Goal: Transaction & Acquisition: Subscribe to service/newsletter

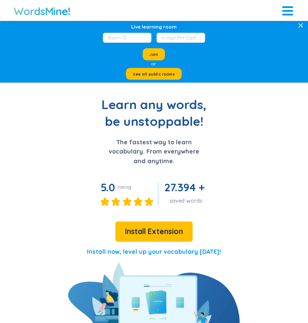
click at [289, 10] on div at bounding box center [287, 9] width 11 height 11
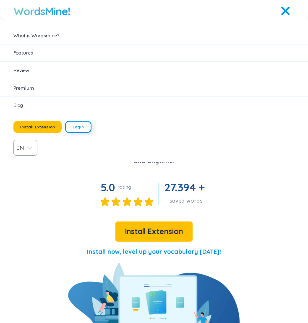
click at [81, 130] on span "Login" at bounding box center [78, 126] width 11 height 5
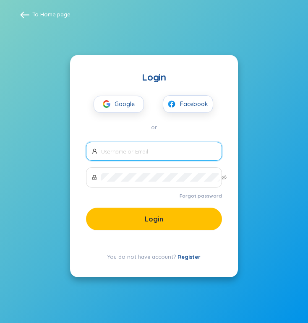
click at [187, 260] on link "Register" at bounding box center [189, 256] width 23 height 7
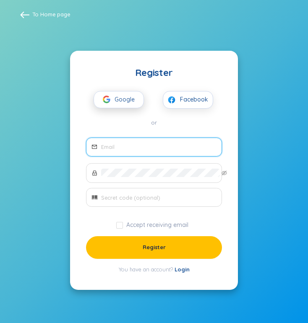
click at [115, 92] on span "Google" at bounding box center [127, 100] width 24 height 16
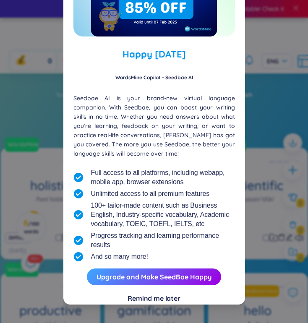
scroll to position [159, 0]
click at [142, 299] on div "Remind me later" at bounding box center [154, 298] width 53 height 9
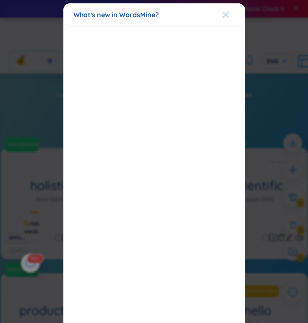
click at [227, 17] on icon "Close" at bounding box center [225, 14] width 7 height 7
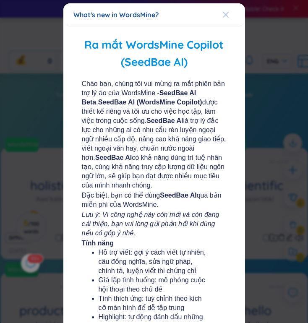
scroll to position [0, 0]
click at [225, 20] on div "Close" at bounding box center [225, 14] width 7 height 23
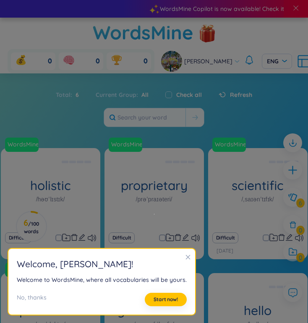
click at [185, 256] on icon "close" at bounding box center [188, 257] width 6 height 6
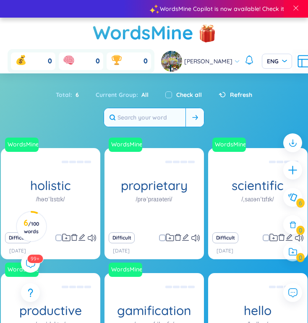
click at [153, 118] on input "text" at bounding box center [144, 117] width 81 height 18
click at [59, 238] on span at bounding box center [58, 238] width 7 height 7
click at [60, 238] on input "checkbox" at bounding box center [63, 238] width 7 height 7
click at [59, 238] on span at bounding box center [58, 238] width 7 height 7
click at [60, 238] on input "checkbox" at bounding box center [63, 238] width 7 height 7
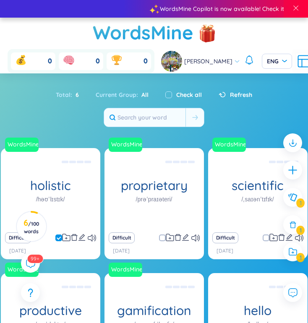
checkbox input "false"
click at [81, 238] on icon "edit" at bounding box center [81, 237] width 7 height 7
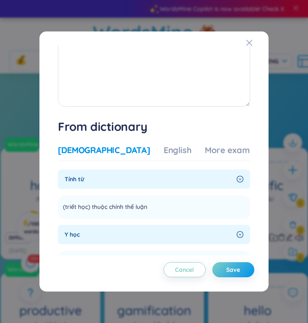
scroll to position [141, 0]
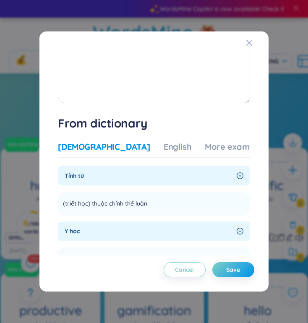
click at [140, 139] on div "Vietnamese English More examples Tính từ (triết học) thuộc chính thể luận Add Y…" at bounding box center [154, 252] width 192 height 229
click at [164, 145] on div "English" at bounding box center [178, 147] width 28 height 12
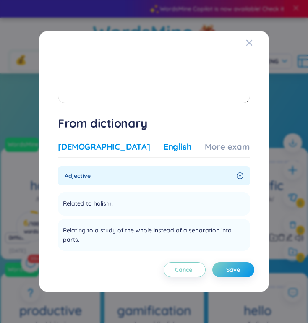
click at [93, 144] on div "[DEMOGRAPHIC_DATA]" at bounding box center [104, 147] width 92 height 12
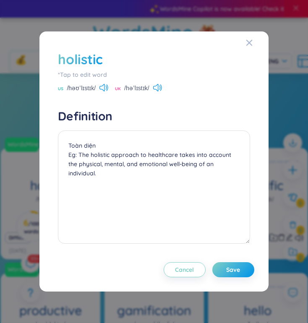
scroll to position [0, 0]
click at [249, 40] on icon "Close" at bounding box center [249, 42] width 7 height 7
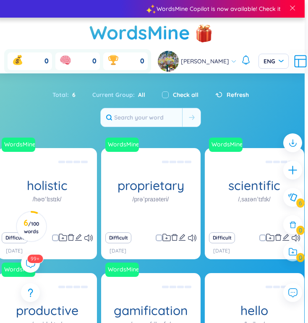
scroll to position [0, 3]
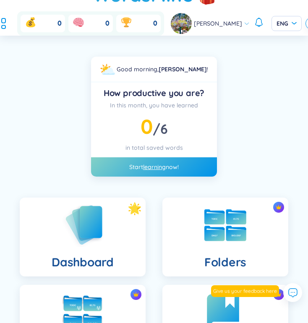
scroll to position [47, 0]
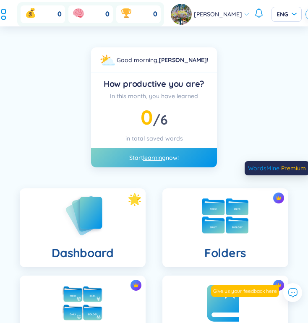
click at [277, 199] on img at bounding box center [279, 198] width 6 height 6
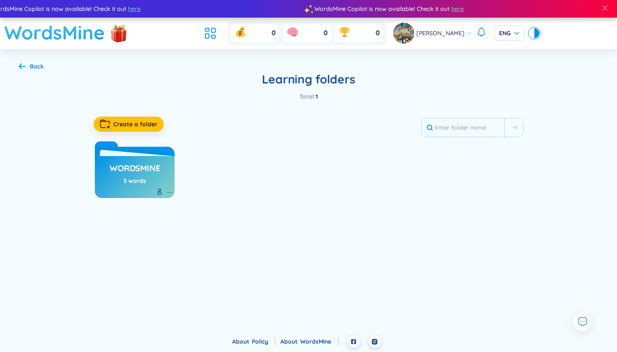
click at [23, 34] on h1 "WordsMine" at bounding box center [54, 33] width 101 height 30
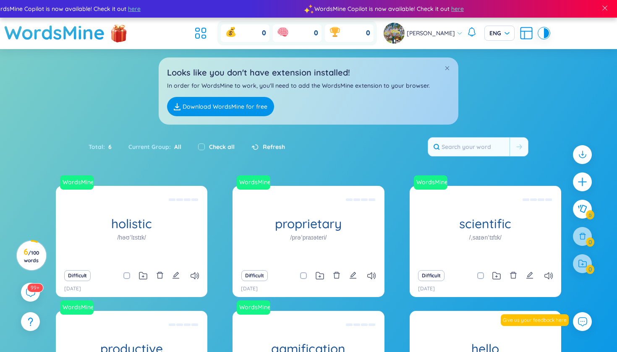
click at [216, 109] on link "Download WordsMine for free" at bounding box center [220, 106] width 107 height 19
click at [208, 15] on div "WordsMine Copilot is now available! Check it out here WordsMine Copilot is now …" at bounding box center [290, 9] width 1311 height 18
click at [209, 25] on li at bounding box center [200, 33] width 18 height 18
click at [206, 37] on icon at bounding box center [204, 36] width 4 height 3
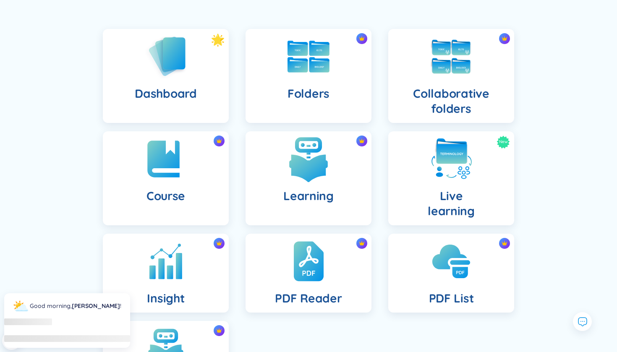
scroll to position [63, 0]
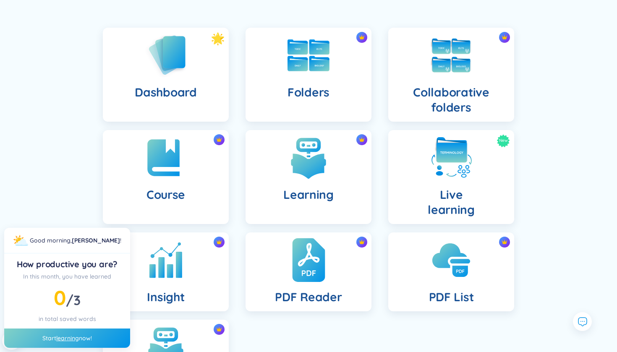
click at [308, 271] on div "PDF Reader" at bounding box center [308, 271] width 126 height 79
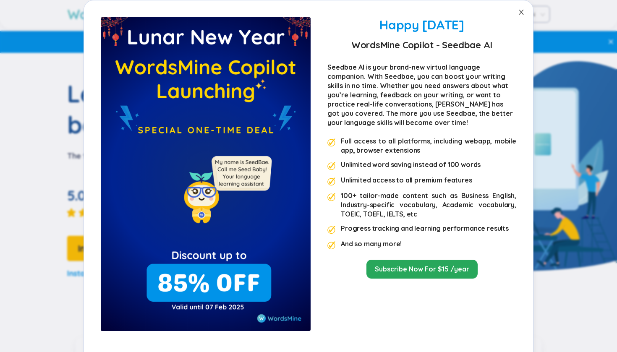
click at [517, 12] on span "Close" at bounding box center [520, 11] width 23 height 23
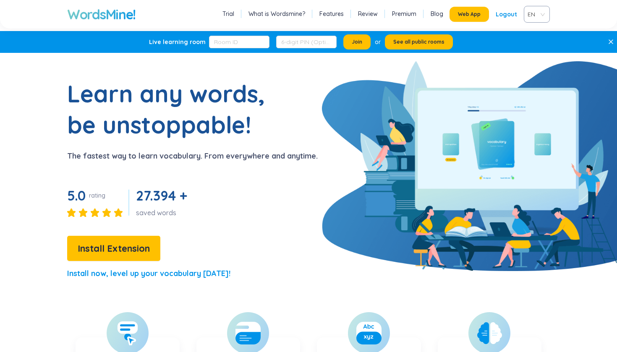
click at [113, 15] on h1 "WordsMine!" at bounding box center [101, 14] width 68 height 17
click at [128, 10] on h1 "WordsMine!" at bounding box center [101, 14] width 68 height 17
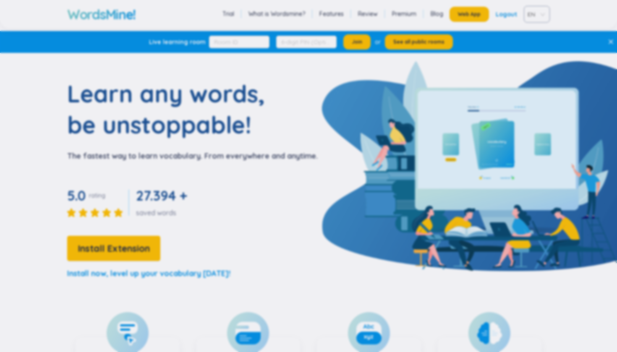
click at [308, 183] on div "Happy Lunar New Year 2025 WordsMine Copilot - Seedbae AI Seedbae AI is your bra…" at bounding box center [308, 183] width 0 height 0
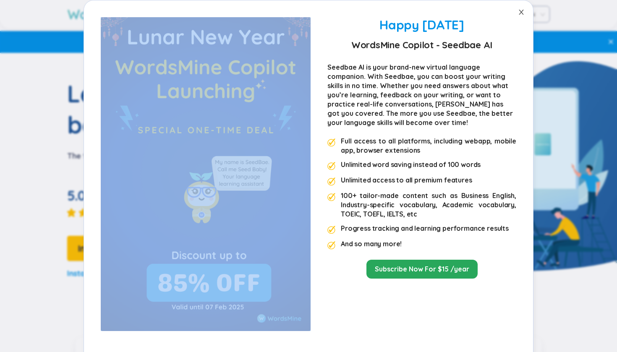
click at [517, 12] on span "Close" at bounding box center [520, 11] width 23 height 23
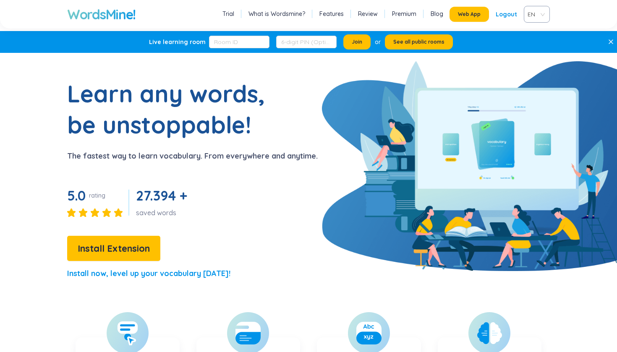
click at [122, 13] on h1 "WordsMine!" at bounding box center [101, 14] width 68 height 17
click at [363, 44] on button "Join" at bounding box center [356, 41] width 27 height 15
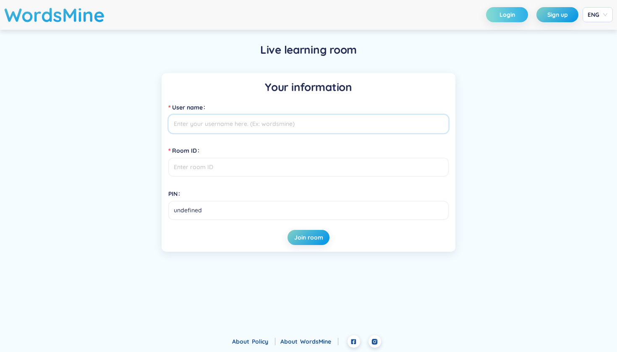
type input "khanhngo418485828033"
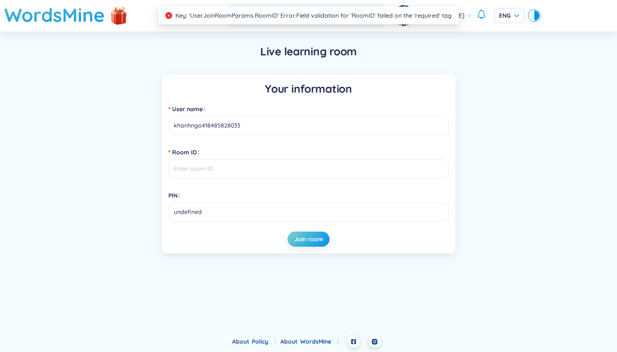
click at [129, 30] on header "WordsMine 0 0 0 Khanh Ngo ENG" at bounding box center [308, 15] width 617 height 31
click at [413, 26] on div "0 0 0 Khanh Ngo ENG" at bounding box center [370, 15] width 338 height 24
click at [467, 16] on icon at bounding box center [469, 16] width 4 height 2
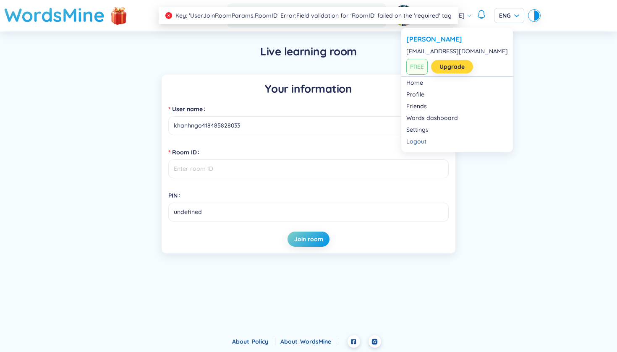
click at [451, 71] on link "Upgrade" at bounding box center [451, 66] width 25 height 9
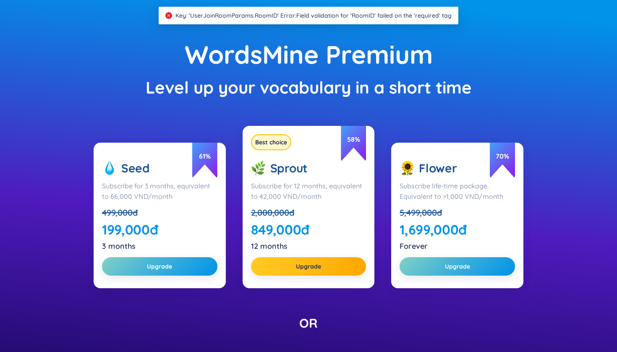
scroll to position [60, 0]
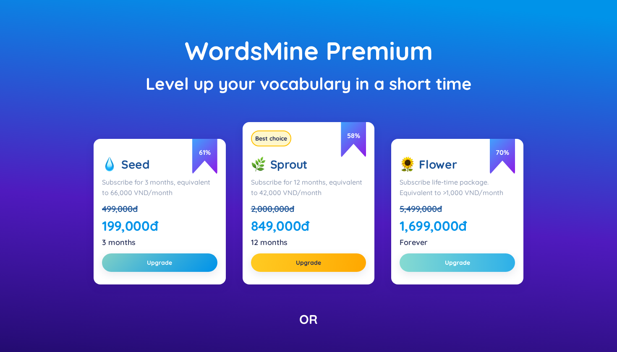
click at [439, 260] on button "Upgrade" at bounding box center [456, 262] width 115 height 18
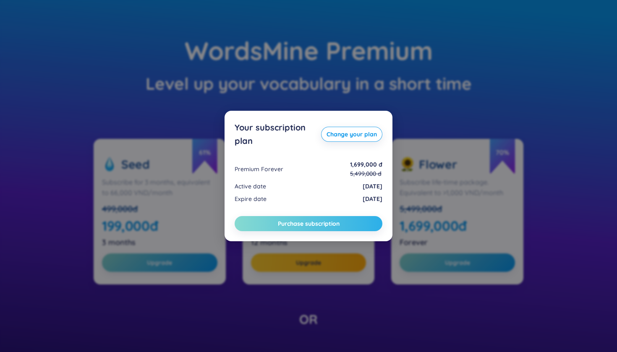
click at [355, 221] on button "Purchase subscription" at bounding box center [309, 223] width 148 height 15
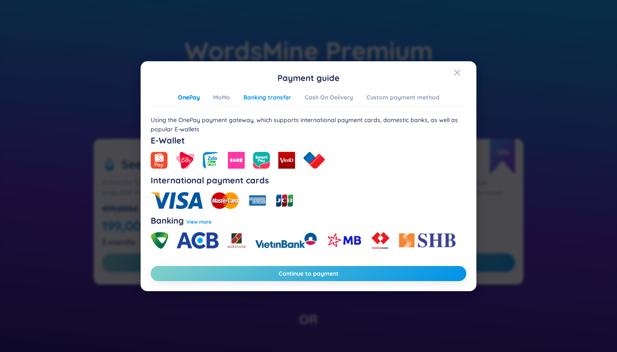
click at [263, 98] on div "Banking transfer" at bounding box center [267, 97] width 48 height 9
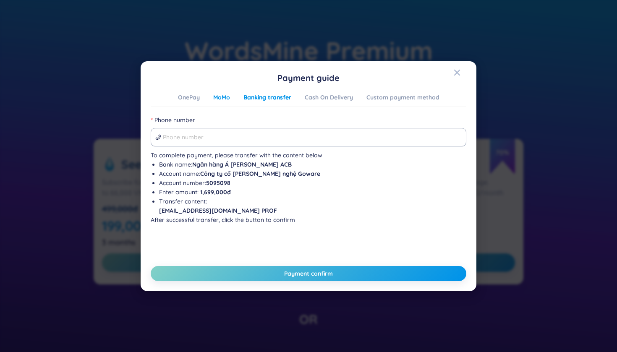
click at [225, 98] on div "MoMo" at bounding box center [221, 97] width 17 height 9
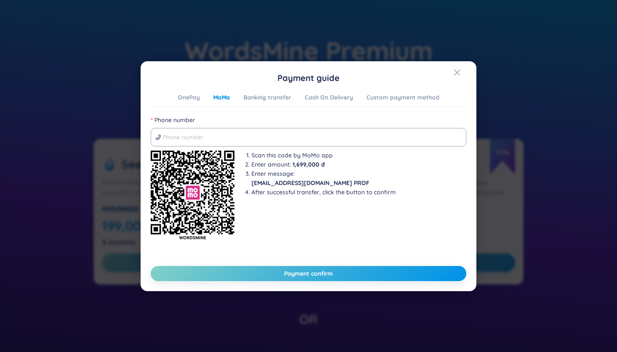
click at [327, 102] on div "OnePay MoMo Banking transfer Cash On Delivery Custom payment method" at bounding box center [308, 100] width 261 height 14
click at [389, 96] on div "Custom payment method" at bounding box center [402, 97] width 73 height 9
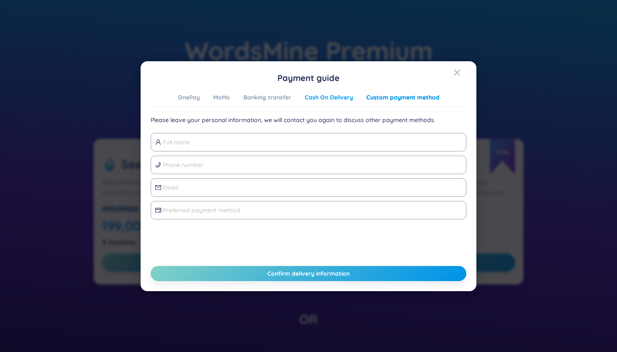
click at [334, 96] on div "Cash On Delivery" at bounding box center [329, 97] width 48 height 9
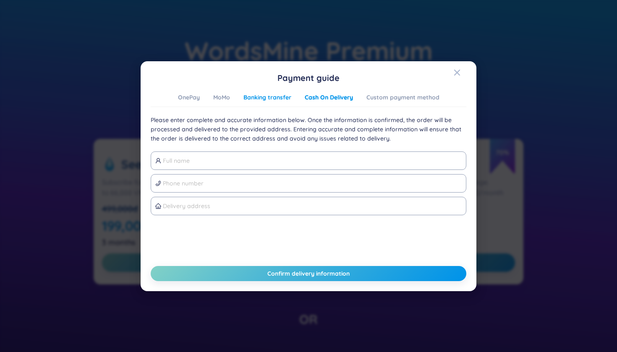
click at [274, 95] on div "Banking transfer" at bounding box center [267, 97] width 48 height 9
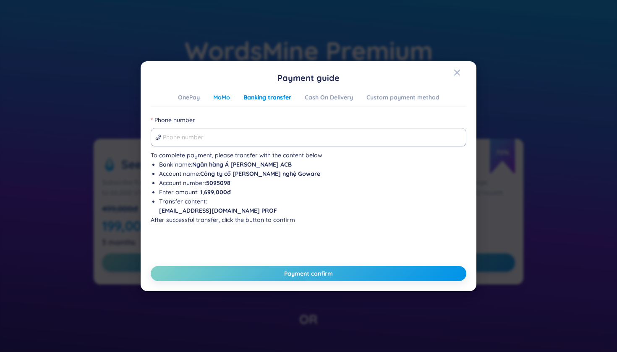
click at [225, 100] on div "MoMo" at bounding box center [221, 97] width 17 height 9
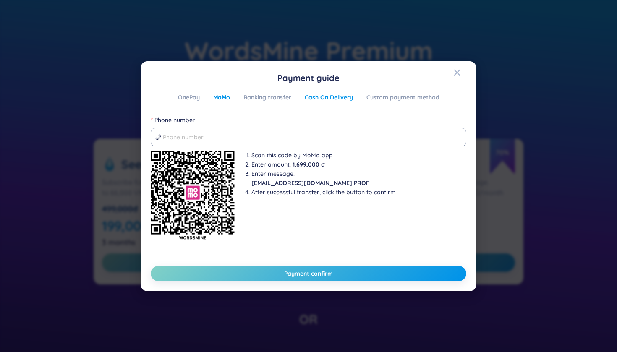
click at [319, 99] on div "Cash On Delivery" at bounding box center [329, 97] width 48 height 9
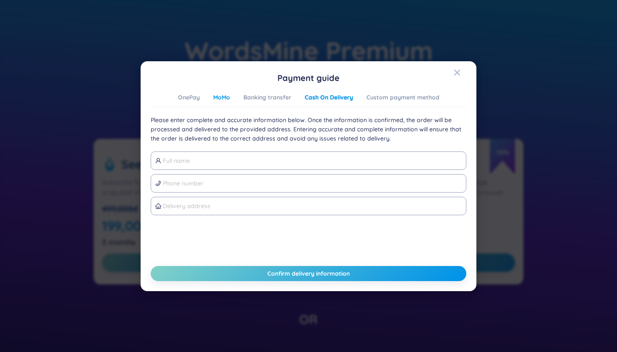
click at [224, 95] on div "MoMo" at bounding box center [221, 97] width 17 height 9
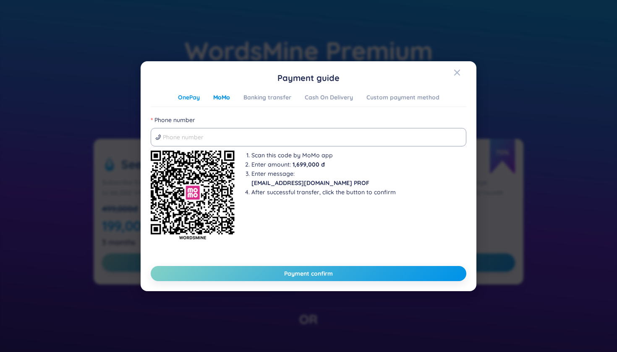
click at [190, 97] on div "OnePay" at bounding box center [189, 97] width 22 height 9
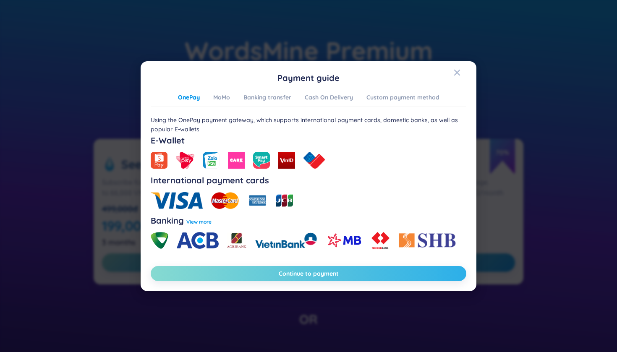
click at [269, 273] on button "Continue to payment" at bounding box center [309, 273] width 316 height 15
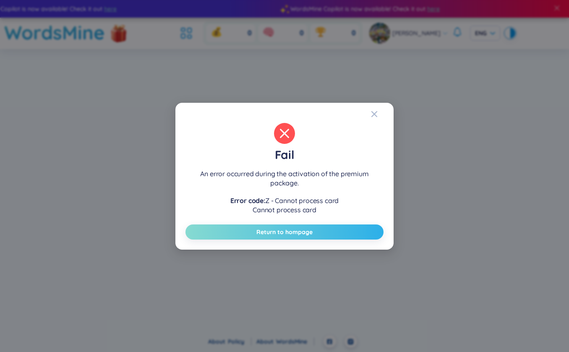
click at [311, 237] on button "Return to hompage" at bounding box center [284, 232] width 198 height 15
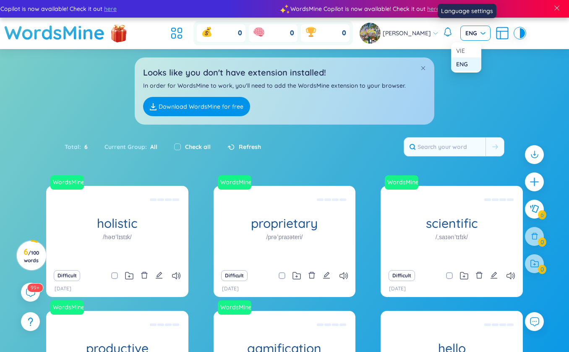
click at [476, 32] on span "ENG" at bounding box center [475, 33] width 20 height 8
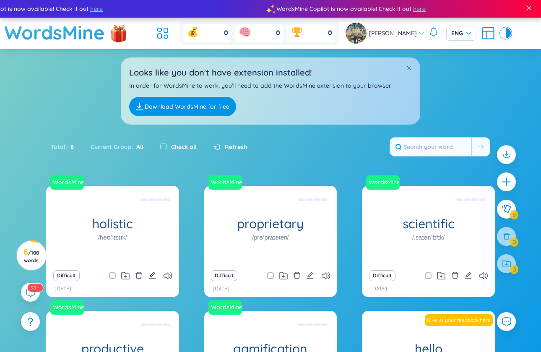
click at [523, 35] on header "WordsMine 0 0 0 Khanh Ngo ENG" at bounding box center [270, 33] width 541 height 31
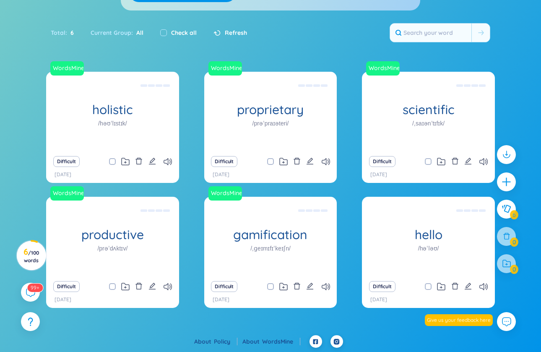
scroll to position [114, 0]
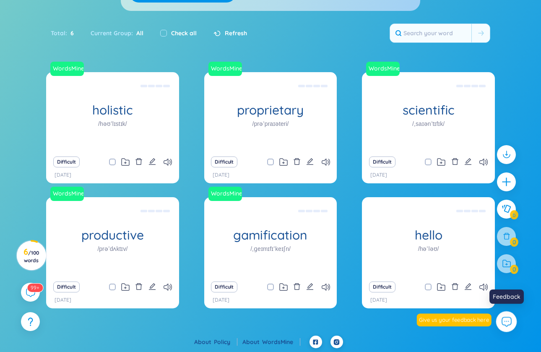
click at [498, 321] on button at bounding box center [506, 321] width 21 height 21
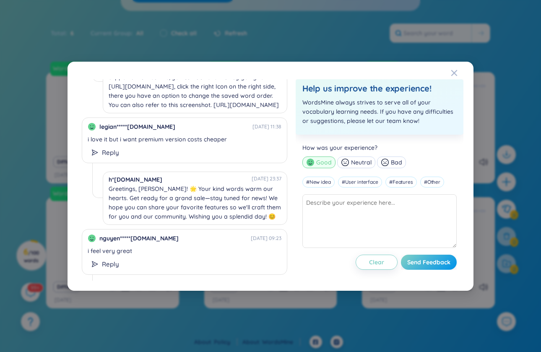
scroll to position [642, 0]
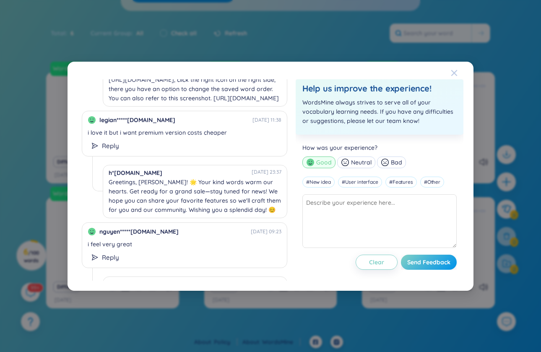
click at [459, 69] on span "Close" at bounding box center [462, 73] width 23 height 23
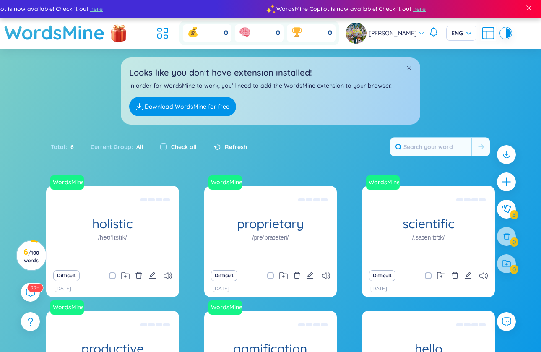
scroll to position [0, 0]
click at [35, 301] on div "99+" at bounding box center [30, 292] width 21 height 21
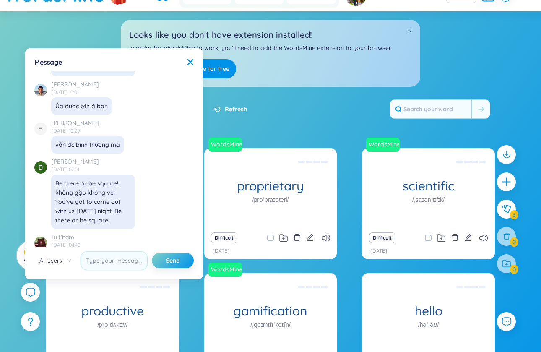
scroll to position [6772, 0]
click at [193, 62] on icon at bounding box center [190, 62] width 7 height 7
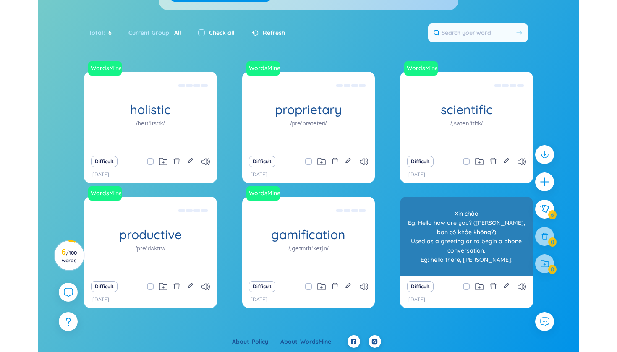
scroll to position [114, 0]
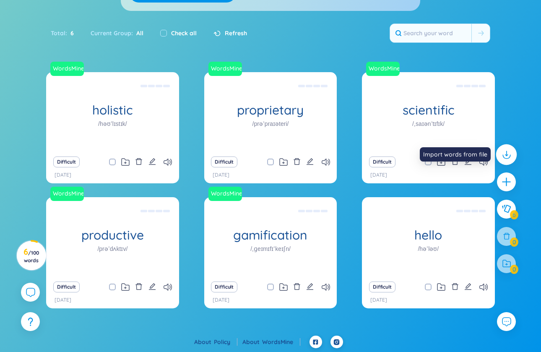
click at [509, 153] on icon at bounding box center [506, 154] width 11 height 11
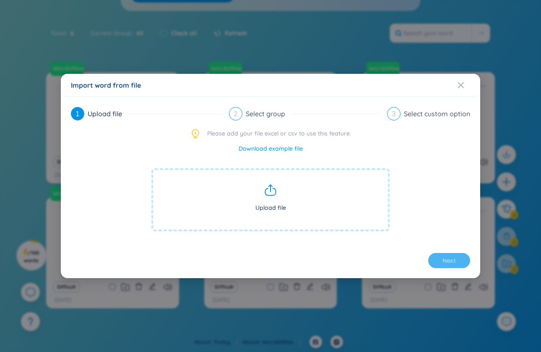
click at [345, 207] on span "Upload file" at bounding box center [270, 199] width 238 height 63
click at [351, 193] on span "Upload file" at bounding box center [270, 199] width 238 height 63
click at [347, 231] on span "Upload file" at bounding box center [270, 199] width 238 height 63
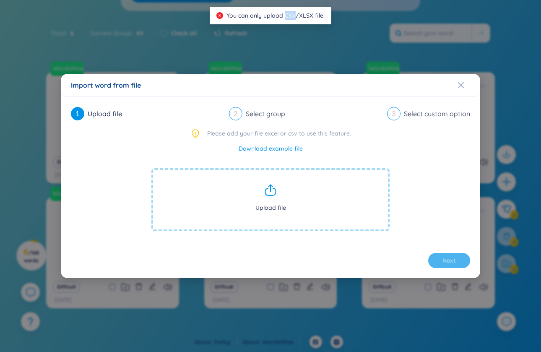
drag, startPoint x: 295, startPoint y: 18, endPoint x: 286, endPoint y: 17, distance: 8.8
click at [286, 17] on span "You can only upload CSV/XLSX file!" at bounding box center [276, 16] width 98 height 8
copy span "CSV"
click at [325, 16] on div "You can only upload CSV/XLSX file!" at bounding box center [271, 16] width 122 height 18
click at [292, 196] on span "Upload file" at bounding box center [270, 199] width 238 height 63
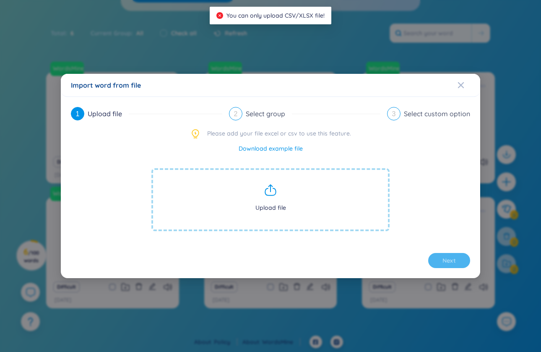
click at [283, 149] on link "Download example file" at bounding box center [271, 148] width 64 height 9
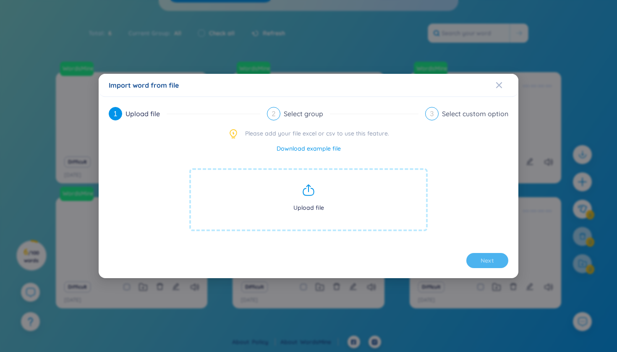
click at [252, 180] on span "Upload file" at bounding box center [308, 199] width 238 height 63
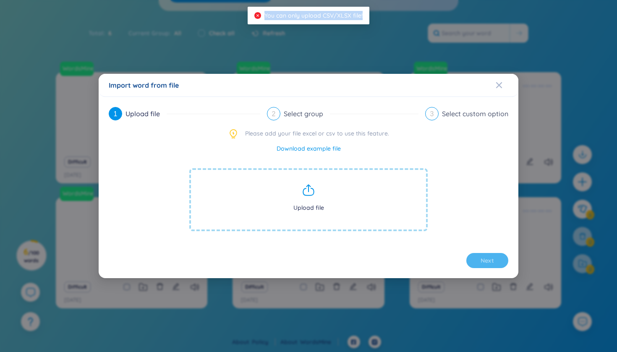
drag, startPoint x: 364, startPoint y: 17, endPoint x: 258, endPoint y: 15, distance: 105.3
click at [258, 15] on div "You can only upload CSV/XLSX file!" at bounding box center [309, 16] width 122 height 18
copy div "You can only upload CSV/XLSX file!"
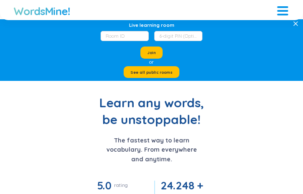
scroll to position [2, 0]
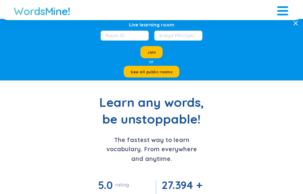
click at [45, 14] on h1 "WordsMine!" at bounding box center [41, 10] width 57 height 13
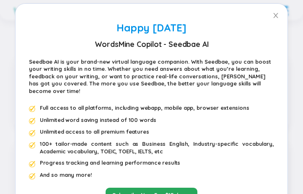
scroll to position [369, 0]
click at [273, 15] on icon "close" at bounding box center [276, 15] width 7 height 7
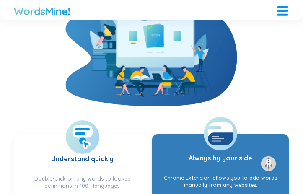
scroll to position [94, 0]
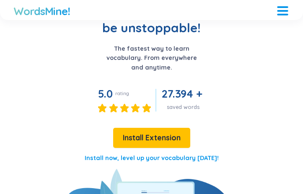
click at [286, 10] on div at bounding box center [282, 9] width 11 height 11
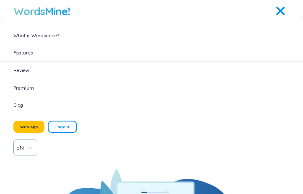
click at [51, 12] on h1 "WordsMine!" at bounding box center [41, 10] width 57 height 13
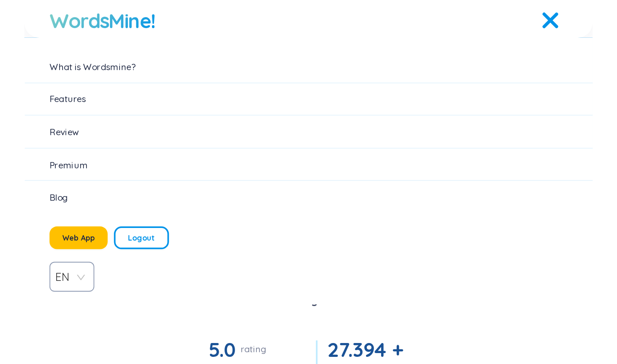
scroll to position [0, 0]
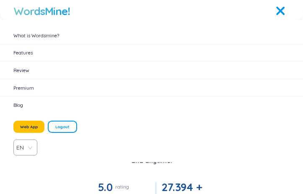
click at [285, 14] on div at bounding box center [282, 9] width 11 height 11
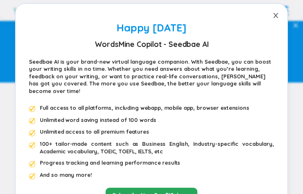
click at [285, 14] on span "Close" at bounding box center [275, 15] width 23 height 23
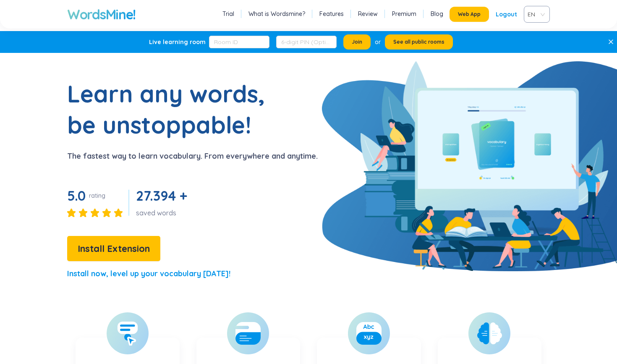
click at [303, 14] on link "Premium" at bounding box center [404, 14] width 24 height 8
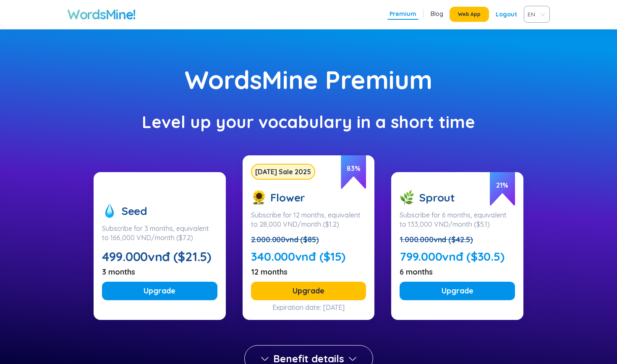
drag, startPoint x: 439, startPoint y: 296, endPoint x: 428, endPoint y: 340, distance: 45.4
click at [303, 194] on div "WordsMine Premium Level up your vocabulary in a short time Seed Subscribe for 3…" at bounding box center [308, 221] width 617 height 384
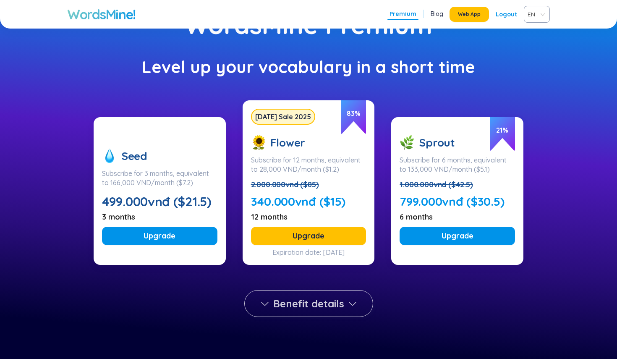
click at [303, 194] on button "Benefit details" at bounding box center [308, 303] width 129 height 27
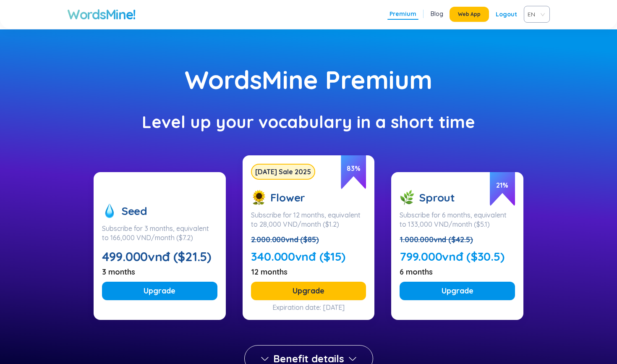
click at [128, 21] on h1 "WordsMine!" at bounding box center [101, 14] width 68 height 17
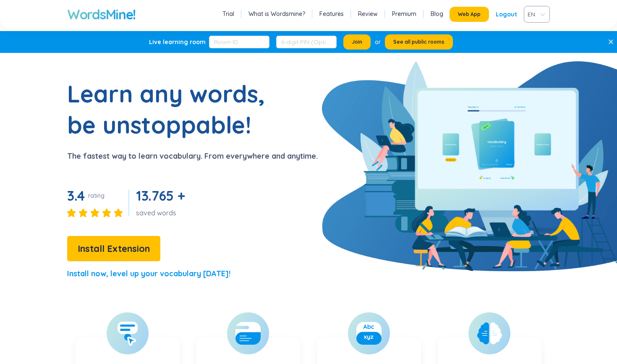
click at [128, 21] on h1 "WordsMine!" at bounding box center [101, 14] width 68 height 17
click at [115, 15] on h1 "WordsMine!" at bounding box center [101, 14] width 68 height 17
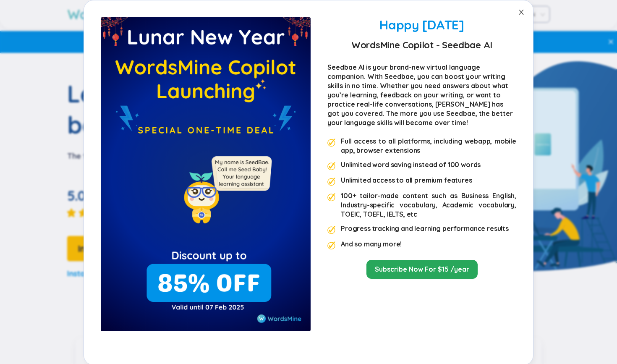
click at [303, 2] on span "Close" at bounding box center [520, 11] width 23 height 23
click at [303, 11] on div "Happy Lunar New Year 2025 WordsMine Copilot - Seedbae AI Seedbae AI is your bra…" at bounding box center [308, 182] width 617 height 364
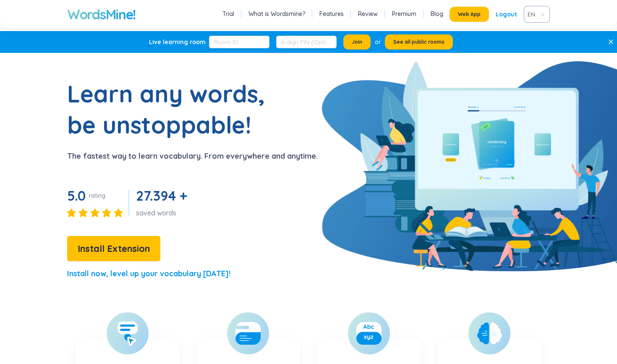
click at [303, 14] on div "Logout" at bounding box center [506, 14] width 21 height 15
click at [303, 10] on link "Login" at bounding box center [508, 14] width 17 height 15
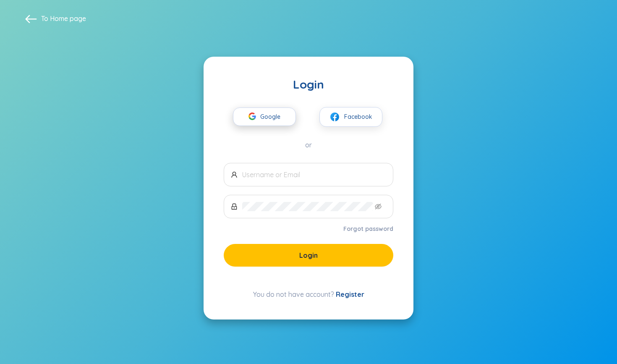
click at [276, 124] on span "Google" at bounding box center [272, 117] width 24 height 18
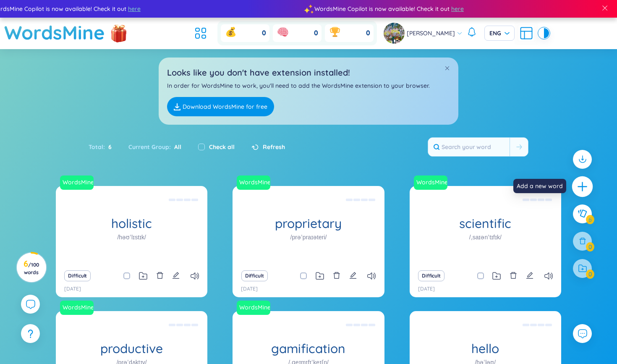
click at [583, 188] on icon "plus" at bounding box center [583, 187] width 12 height 12
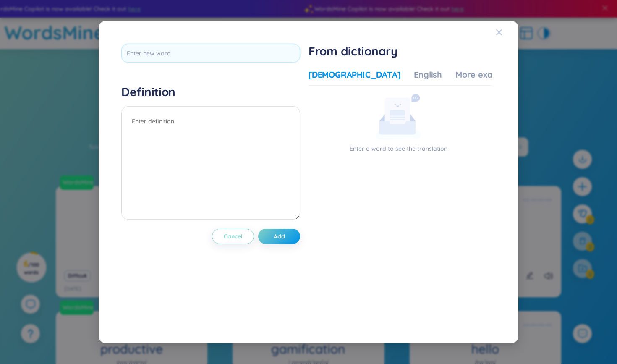
click at [498, 33] on icon "Close" at bounding box center [499, 32] width 6 height 6
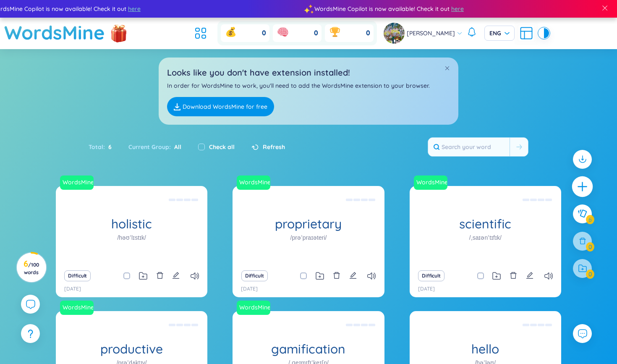
click at [582, 185] on icon "plus" at bounding box center [582, 186] width 1 height 9
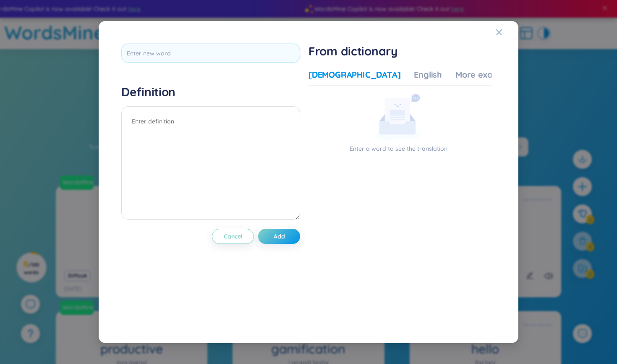
click at [399, 62] on div "From dictionary Vietnamese English More examples Enter a word to see the transl…" at bounding box center [399, 182] width 183 height 277
click at [414, 69] on div "English" at bounding box center [428, 75] width 28 height 12
click at [455, 73] on div "More examples" at bounding box center [485, 75] width 61 height 12
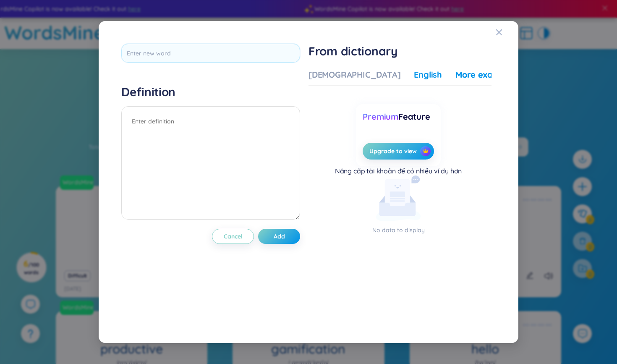
click at [414, 70] on div "English" at bounding box center [428, 75] width 28 height 12
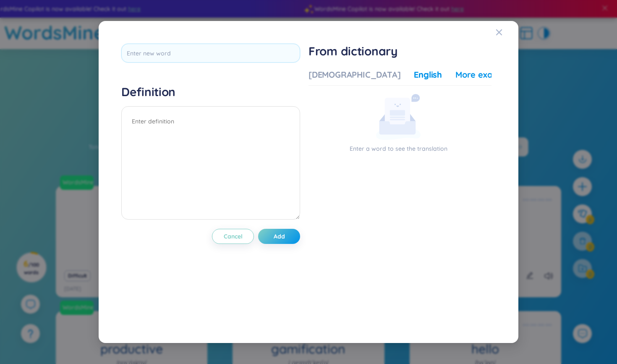
click at [455, 77] on div "More examples" at bounding box center [485, 75] width 61 height 12
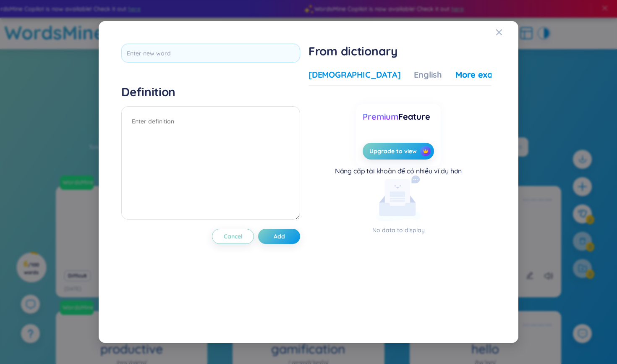
click at [341, 75] on div "[DEMOGRAPHIC_DATA]" at bounding box center [354, 75] width 92 height 12
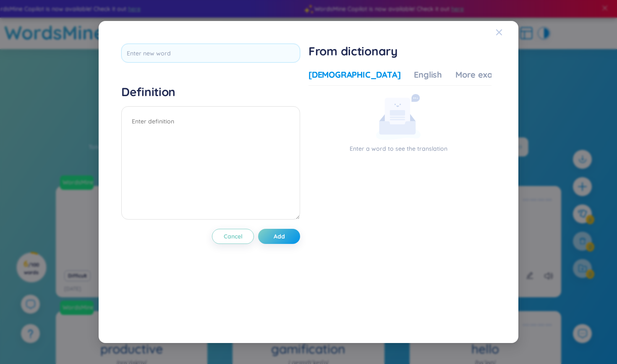
click at [496, 33] on icon "Close" at bounding box center [499, 32] width 7 height 7
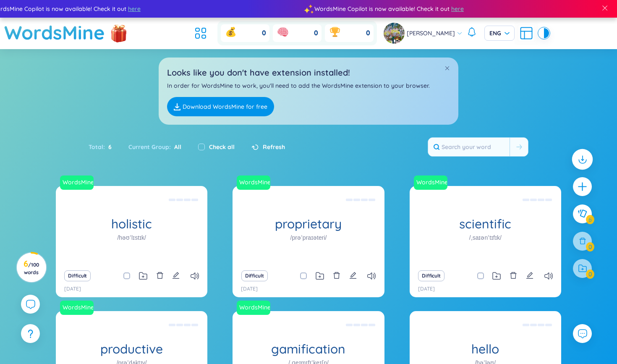
click at [589, 159] on div at bounding box center [582, 159] width 21 height 21
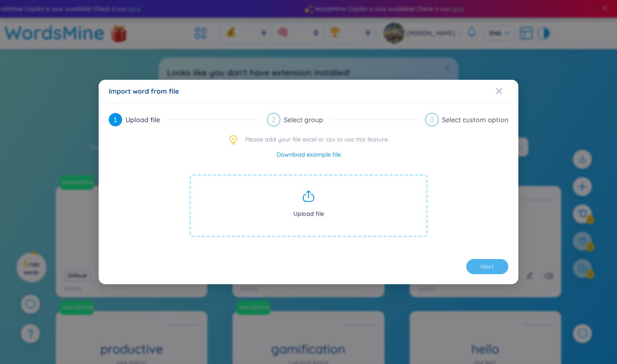
click at [376, 182] on span "Upload file" at bounding box center [308, 205] width 238 height 63
click at [407, 193] on span "Upload file" at bounding box center [308, 205] width 238 height 63
click at [506, 87] on span "Close" at bounding box center [507, 91] width 23 height 23
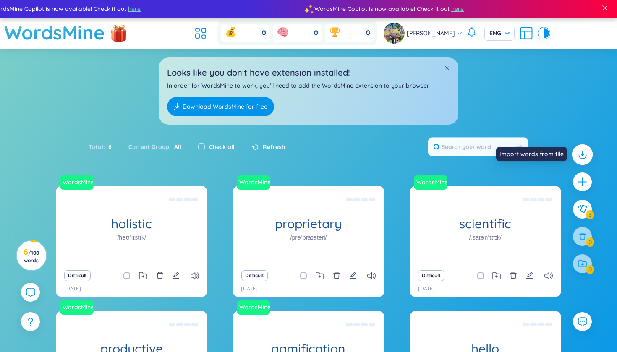
click at [582, 151] on icon at bounding box center [582, 153] width 0 height 5
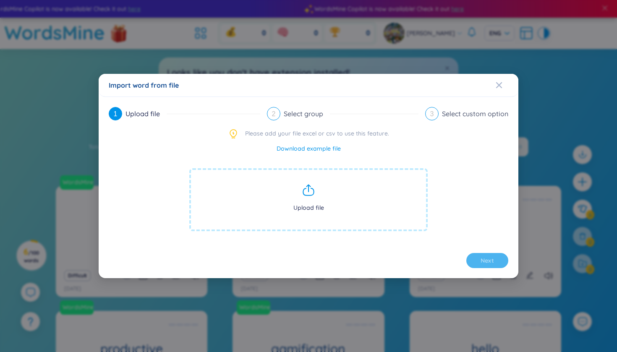
click at [347, 188] on span "Upload file" at bounding box center [308, 199] width 238 height 63
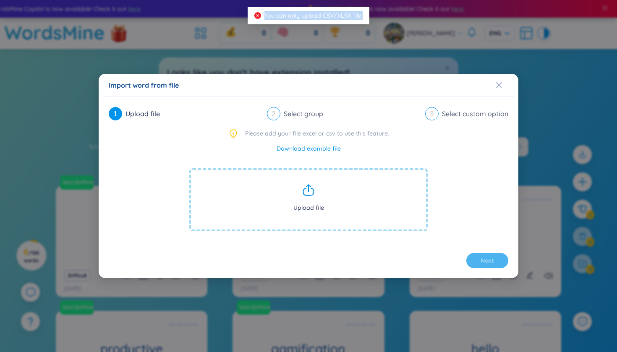
drag, startPoint x: 364, startPoint y: 13, endPoint x: 255, endPoint y: 14, distance: 109.1
click at [255, 14] on div "You can only upload CSV/XLSX file!" at bounding box center [309, 16] width 122 height 18
copy div "You can only upload CSV/XLSX file!"
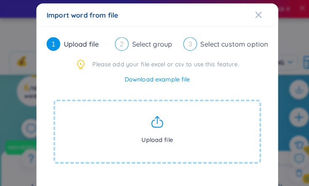
click at [148, 95] on div "Upload file" at bounding box center [154, 132] width 217 height 83
click at [148, 110] on span "Upload file" at bounding box center [154, 129] width 204 height 63
